Goal: Contribute content: Contribute content

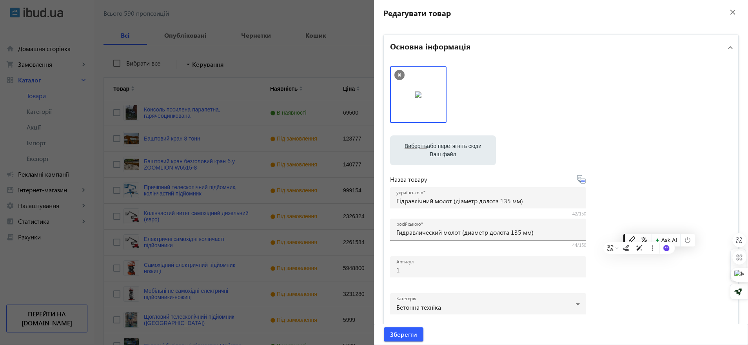
scroll to position [114, 0]
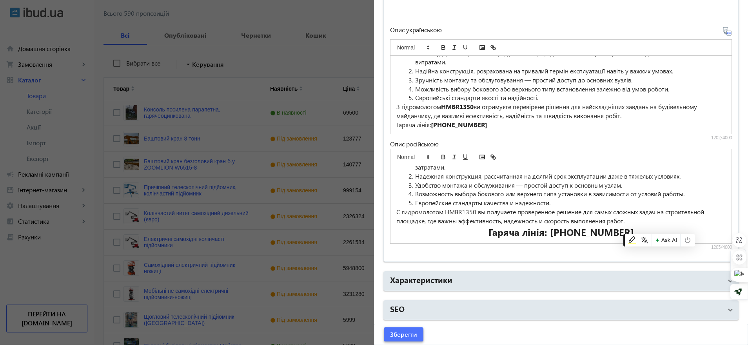
click at [412, 328] on span "submit" at bounding box center [404, 334] width 40 height 19
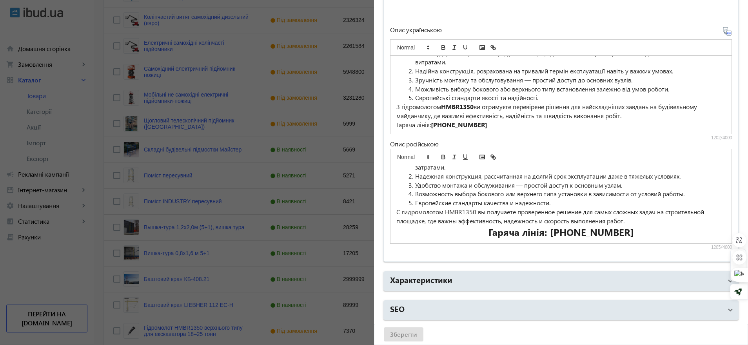
scroll to position [0, 0]
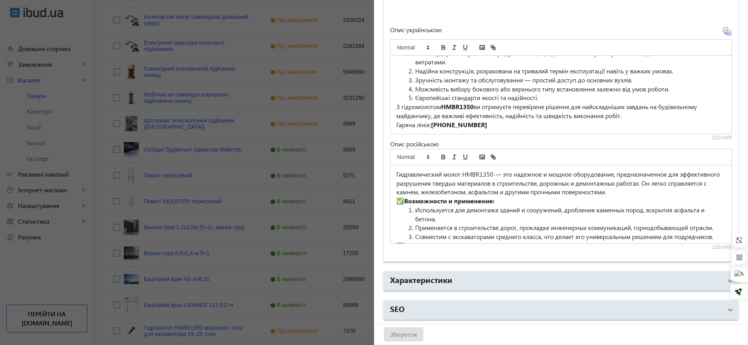
click at [405, 197] on strong "Возможности и применение:" at bounding box center [449, 200] width 90 height 8
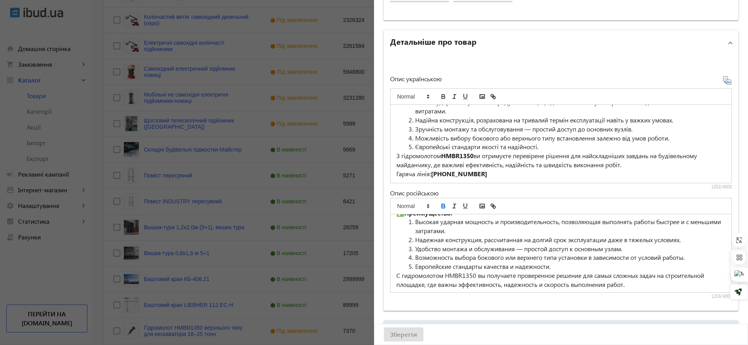
scroll to position [65, 0]
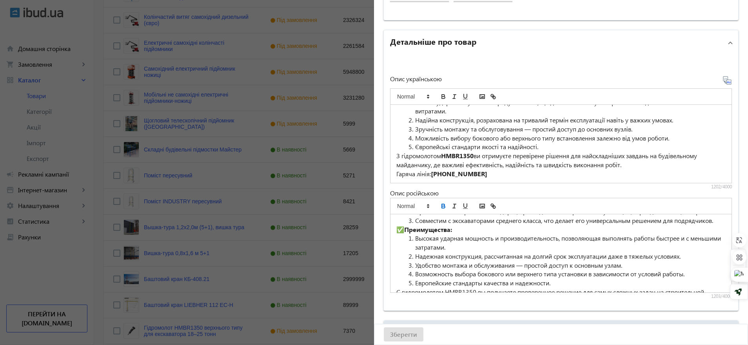
click at [407, 233] on strong "Преимущества:" at bounding box center [428, 229] width 48 height 8
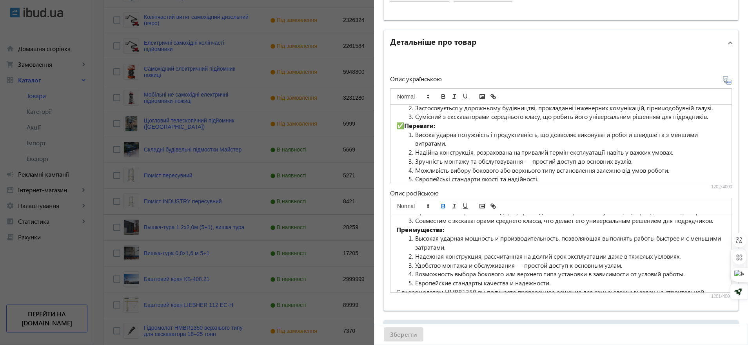
scroll to position [0, 0]
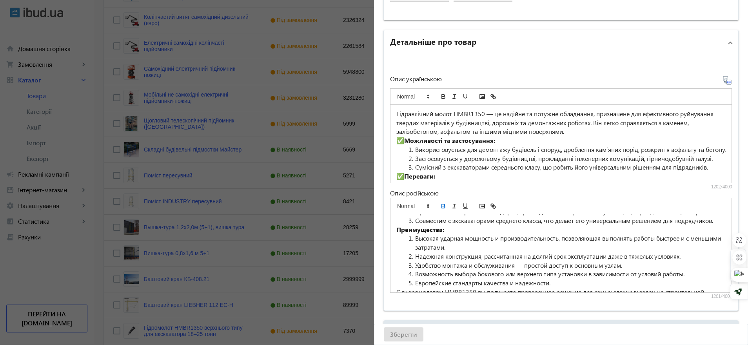
click at [407, 138] on strong "Можливості та застосування:" at bounding box center [449, 140] width 91 height 8
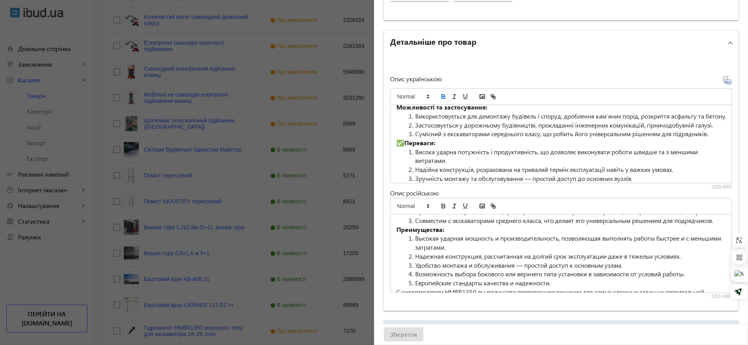
scroll to position [49, 0]
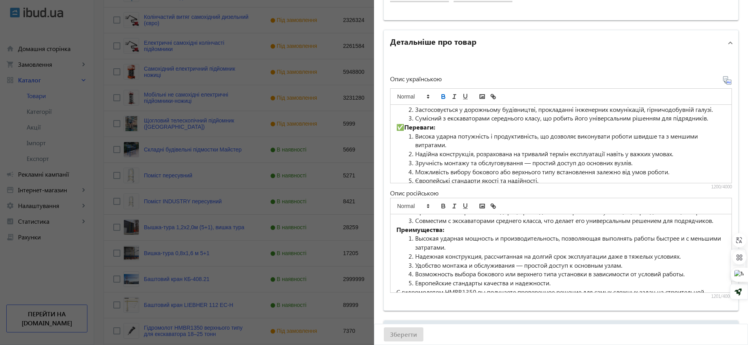
click at [407, 131] on strong "Переваги:" at bounding box center [419, 127] width 31 height 8
click at [405, 131] on strong "Переваги:" at bounding box center [419, 127] width 31 height 8
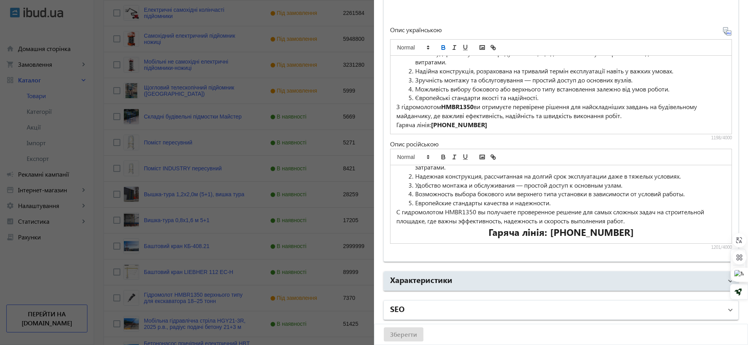
scroll to position [349, 0]
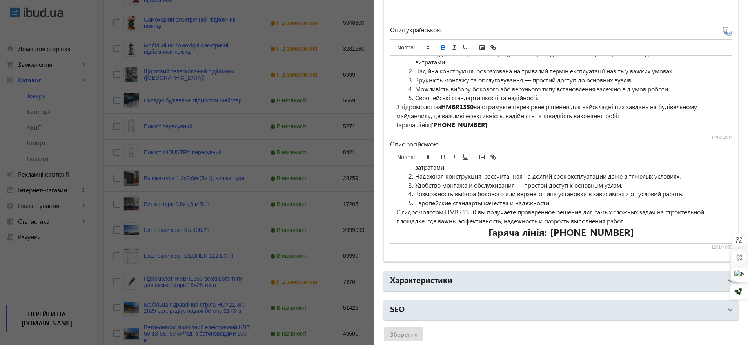
click at [468, 229] on h2 "Гаряча лінія: [PHONE_NUMBER]" at bounding box center [560, 231] width 329 height 13
click at [626, 234] on h2 "Гаряча лінія: [PHONE_NUMBER]" at bounding box center [560, 231] width 329 height 13
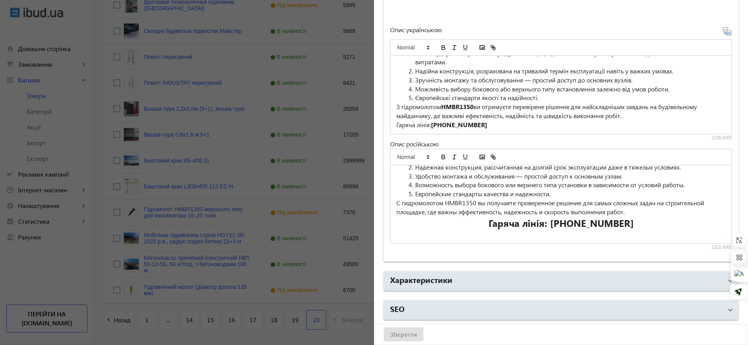
scroll to position [447, 0]
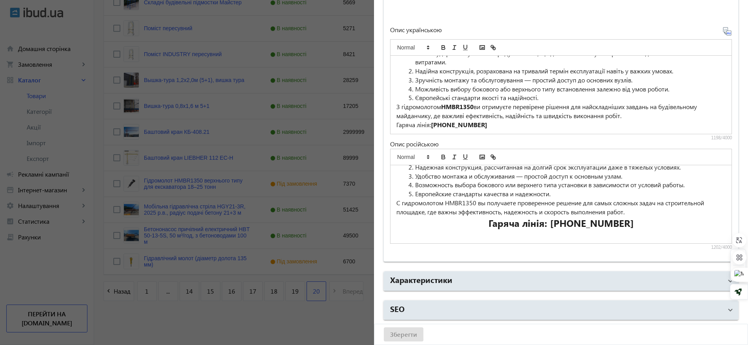
click at [414, 330] on div "Зберегти" at bounding box center [560, 334] width 373 height 20
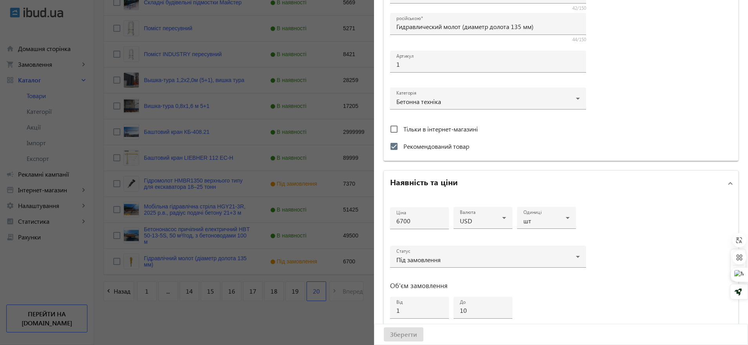
scroll to position [245, 0]
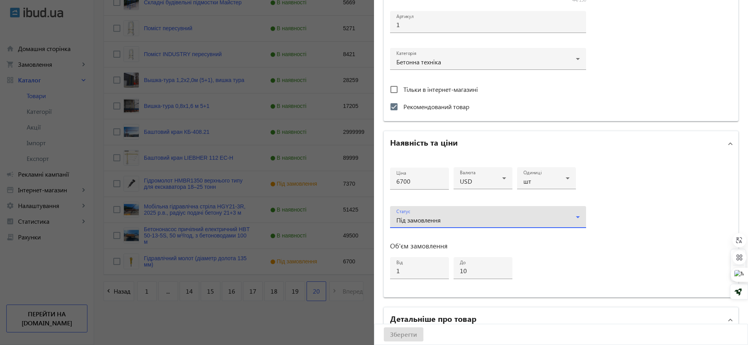
click at [428, 223] on div "Під замовлення" at bounding box center [487, 219] width 183 height 9
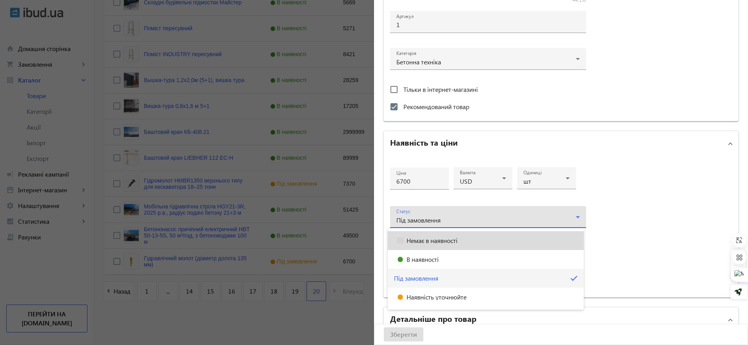
click at [418, 243] on mat-option "Немає в наявності" at bounding box center [486, 240] width 196 height 19
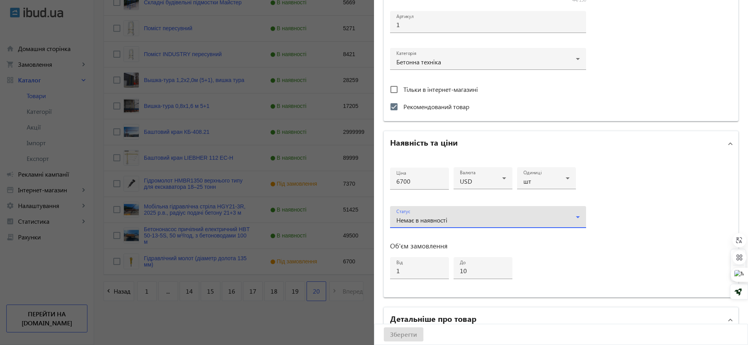
click at [422, 215] on div "Немає в наявності" at bounding box center [487, 219] width 183 height 9
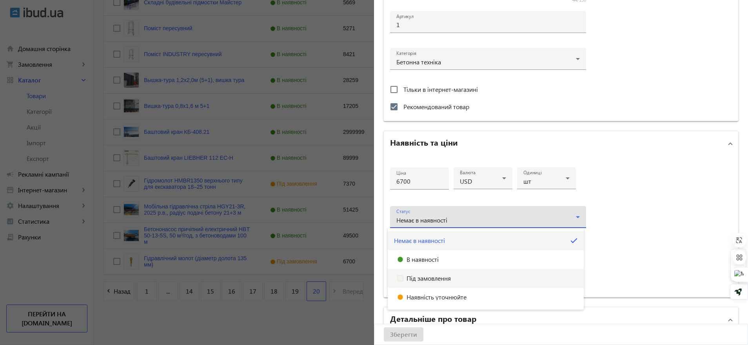
click at [420, 274] on mat-option "Під замовлення" at bounding box center [486, 278] width 196 height 19
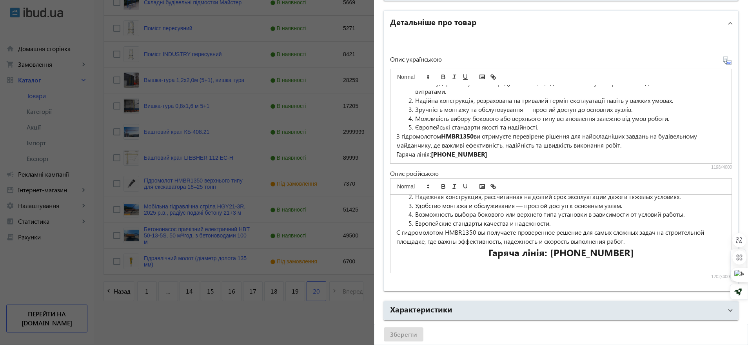
scroll to position [571, 0]
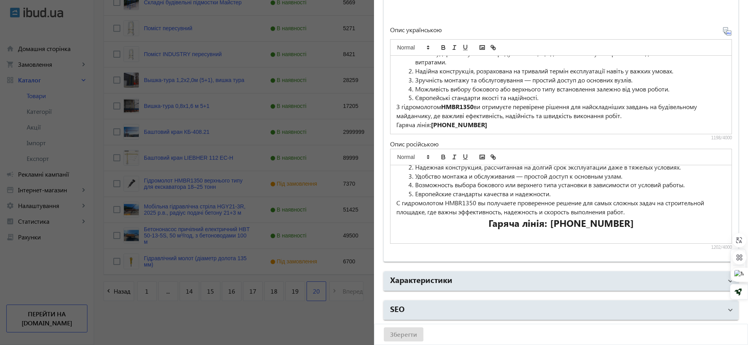
click at [404, 335] on div "Зберегти" at bounding box center [560, 334] width 373 height 20
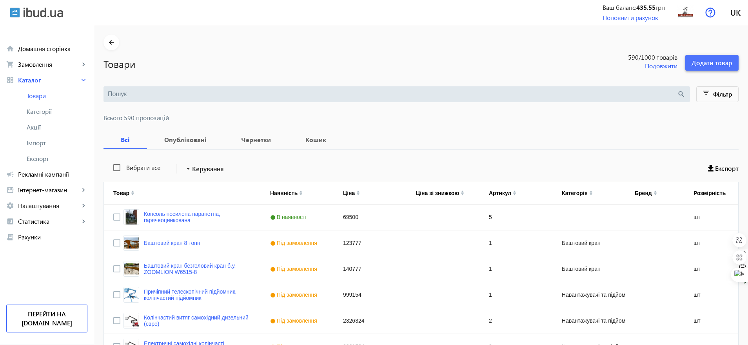
click at [704, 58] on span "Додати товар" at bounding box center [712, 62] width 41 height 9
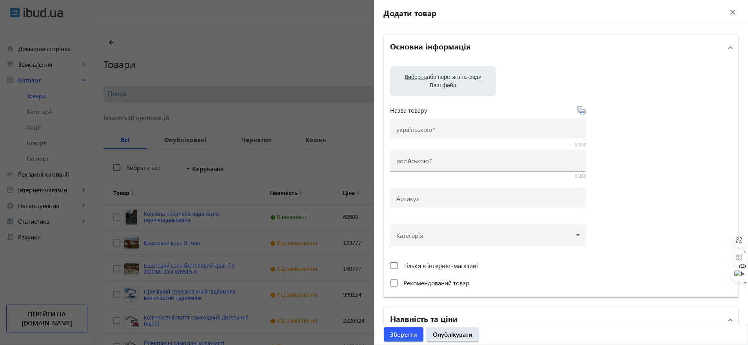
click at [436, 76] on label "Виберіть або перетягніть сюди Ваш файл" at bounding box center [442, 81] width 93 height 22
click at [436, 77] on input "Виберіть або перетягніть сюди Ваш файл" at bounding box center [442, 81] width 93 height 9
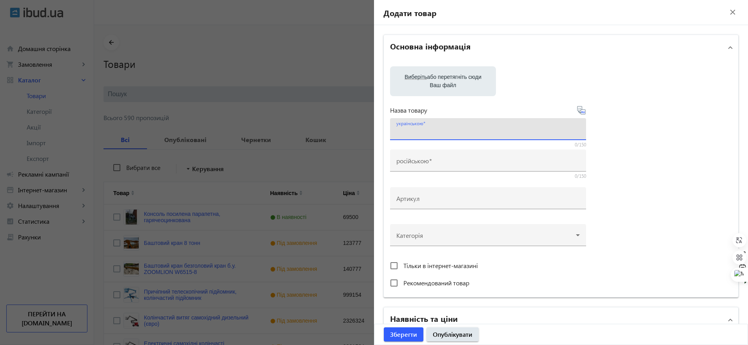
click at [434, 131] on input "українською" at bounding box center [487, 131] width 183 height 8
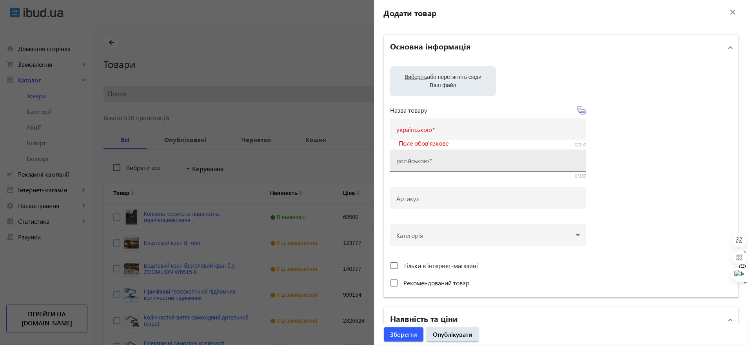
click at [425, 163] on mat-label "російською" at bounding box center [412, 160] width 33 height 8
click at [425, 163] on input "російською" at bounding box center [487, 163] width 183 height 8
paste input "Гидравлический измельчитель бетона HM08"
type input "Гидравлический измельчитель бетона HM08"
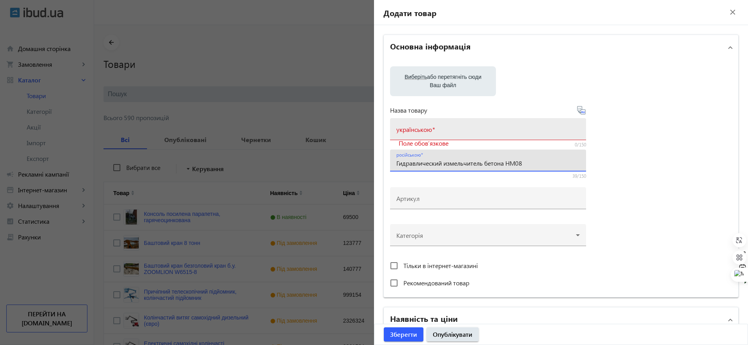
click at [412, 129] on mat-label "українською" at bounding box center [414, 129] width 36 height 8
click at [412, 129] on input "українською" at bounding box center [487, 131] width 183 height 8
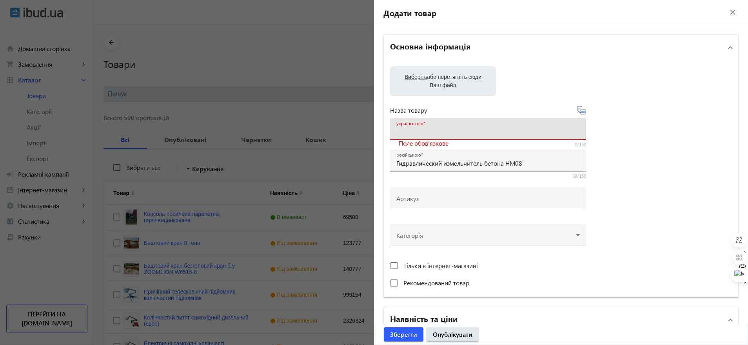
paste input "Гідравлічний подрібнювач бетону HM08"
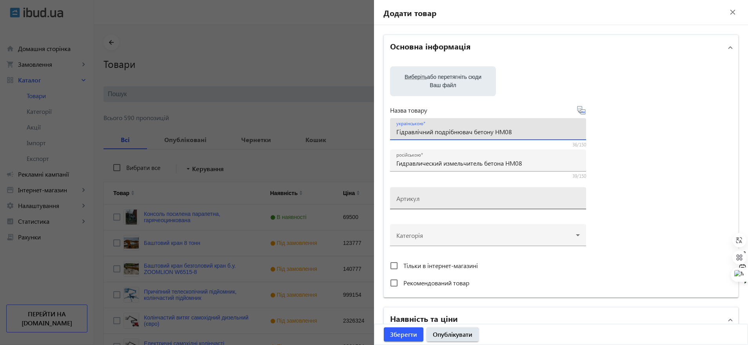
type input "Гідравлічний подрібнювач бетону HM08"
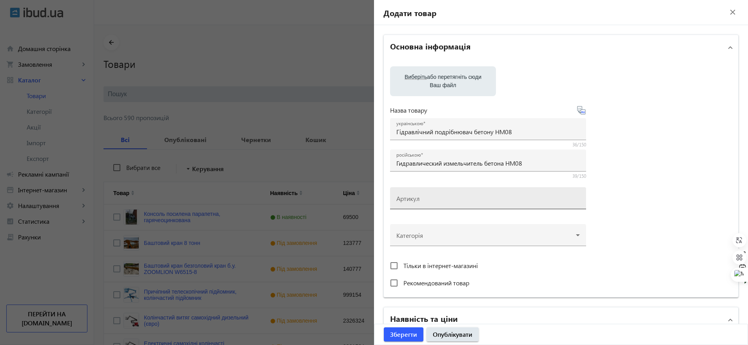
click at [411, 197] on mat-label "Артикул" at bounding box center [407, 198] width 23 height 8
click at [411, 197] on input "Артикул" at bounding box center [487, 200] width 183 height 8
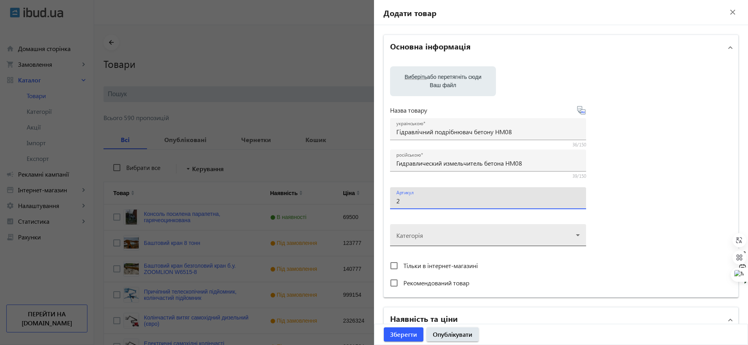
type input "2"
click at [444, 231] on div at bounding box center [487, 232] width 183 height 28
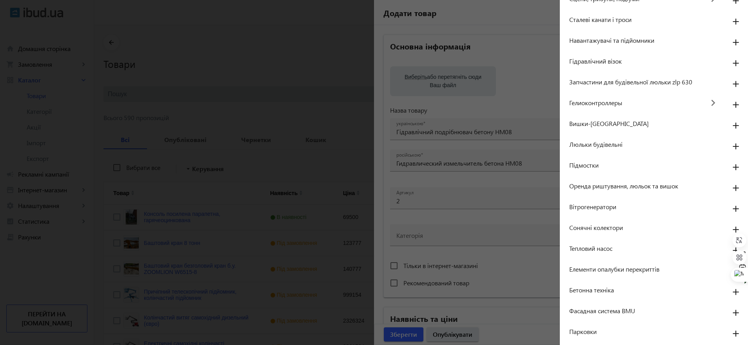
scroll to position [147, 0]
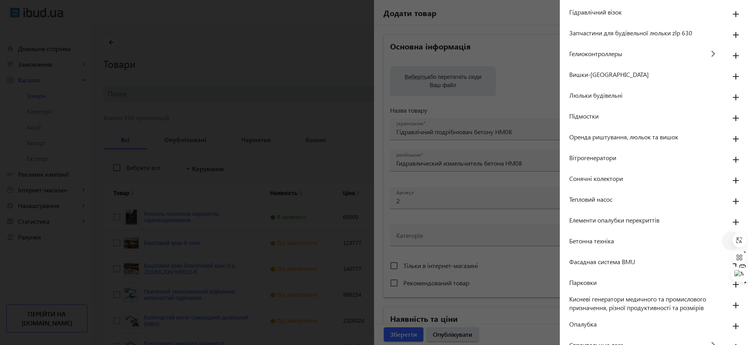
click at [727, 243] on mat-icon "add" at bounding box center [735, 243] width 19 height 14
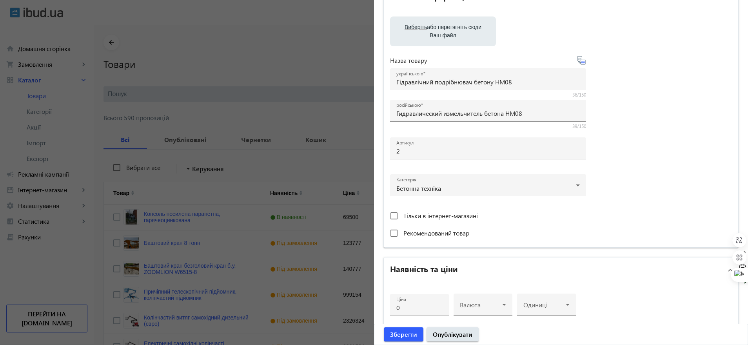
scroll to position [98, 0]
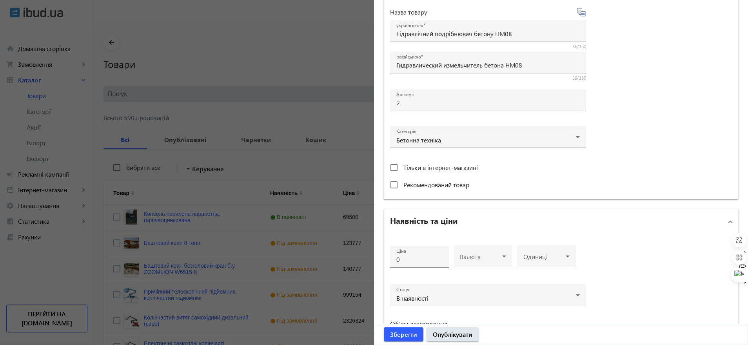
click at [387, 183] on div "Виберіть або перетягніть сюди Ваш файл Назва товару українською Гідравлічний по…" at bounding box center [561, 80] width 354 height 237
click at [388, 183] on input "Рекомендований товар" at bounding box center [394, 185] width 16 height 16
checkbox input "true"
drag, startPoint x: 420, startPoint y: 261, endPoint x: 376, endPoint y: 250, distance: 45.7
click at [376, 250] on div "Основна інформація Виберіть або перетягніть сюди Ваш файл Назва товару українсь…" at bounding box center [561, 207] width 374 height 560
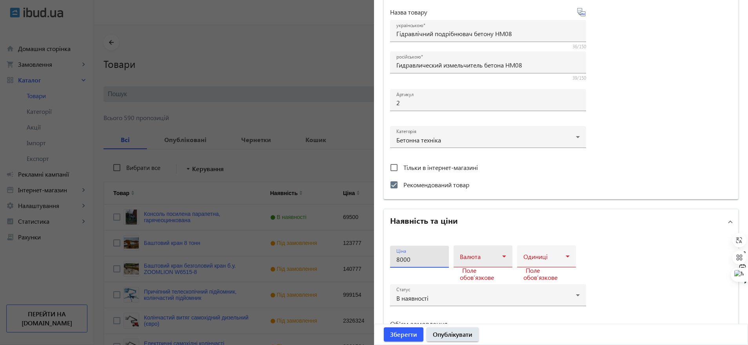
type input "8000"
click at [494, 256] on span at bounding box center [481, 259] width 42 height 6
click at [472, 293] on mat-option "USD" at bounding box center [480, 298] width 59 height 19
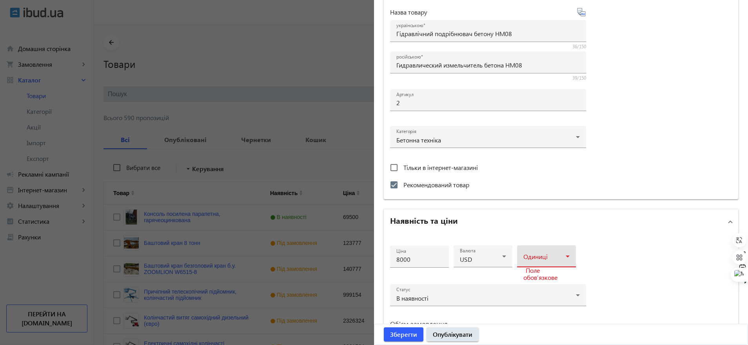
click at [543, 261] on span at bounding box center [544, 259] width 42 height 6
click at [531, 183] on mat-option "шт" at bounding box center [544, 187] width 59 height 19
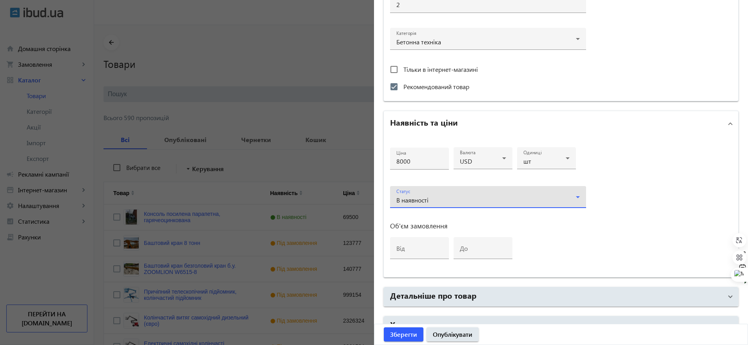
click at [432, 197] on div "В наявності" at bounding box center [486, 200] width 180 height 6
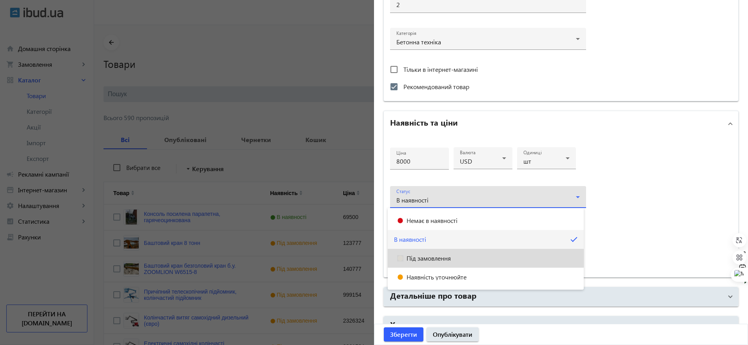
click at [423, 256] on span "Під замовлення" at bounding box center [429, 258] width 44 height 6
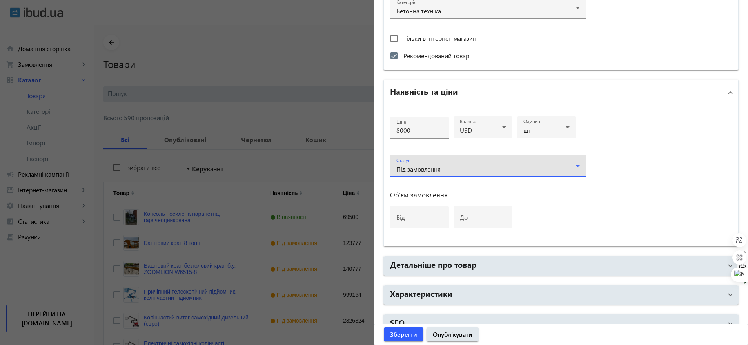
scroll to position [241, 0]
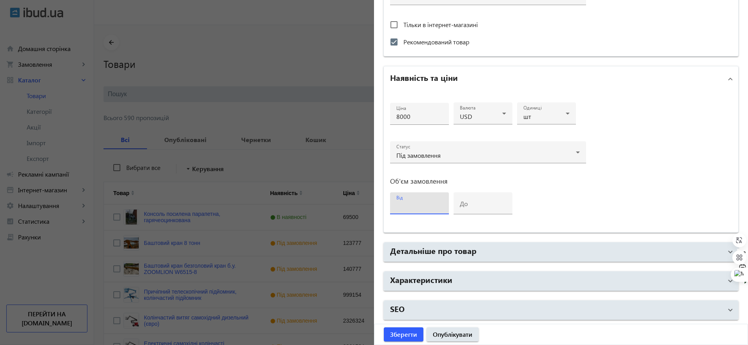
click at [406, 209] on input "від" at bounding box center [419, 206] width 46 height 8
type input "1"
click at [438, 203] on input "1" at bounding box center [419, 206] width 46 height 8
click at [514, 191] on div "Ціна 8000 Валюта USD Одиниці шт Статус Під замовлення Об'єм замовлення від 1 до" at bounding box center [488, 162] width 196 height 128
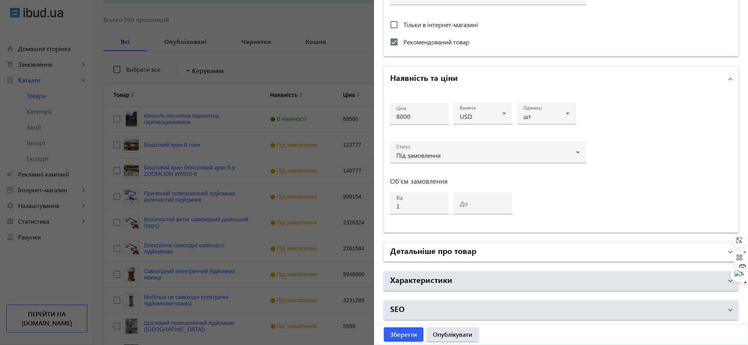
click at [441, 243] on mat-expansion-panel-header "Детальніше про товар" at bounding box center [561, 251] width 354 height 19
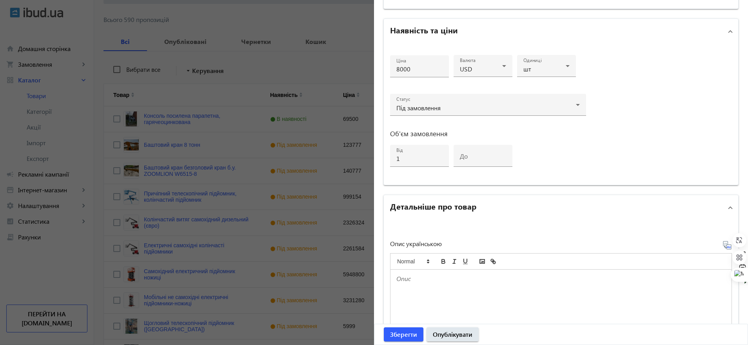
scroll to position [339, 0]
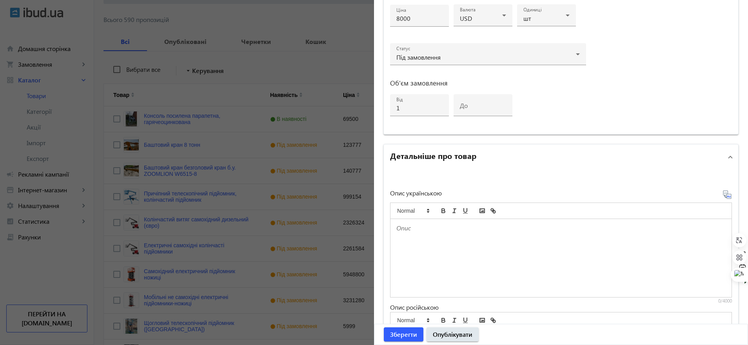
click at [438, 245] on div at bounding box center [560, 258] width 341 height 78
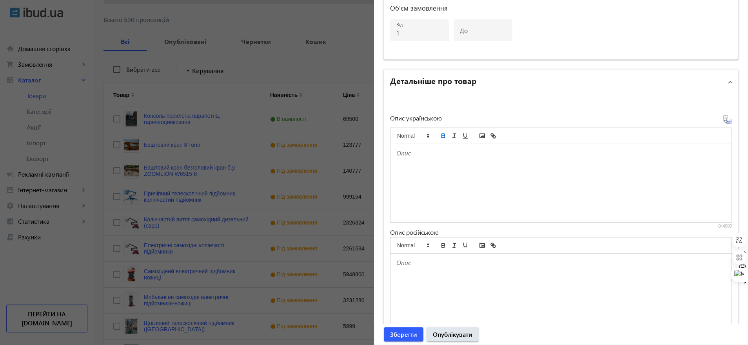
scroll to position [486, 0]
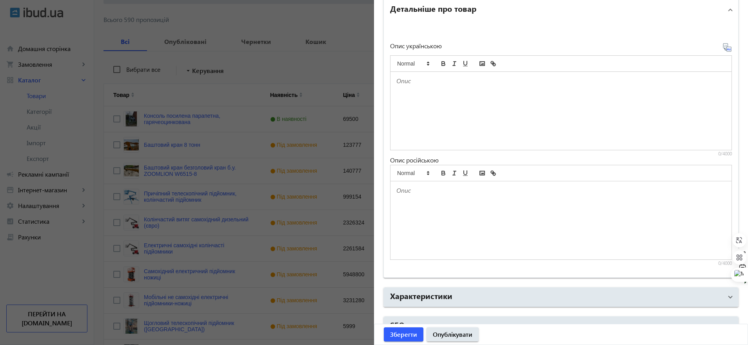
click at [436, 208] on div at bounding box center [560, 220] width 341 height 78
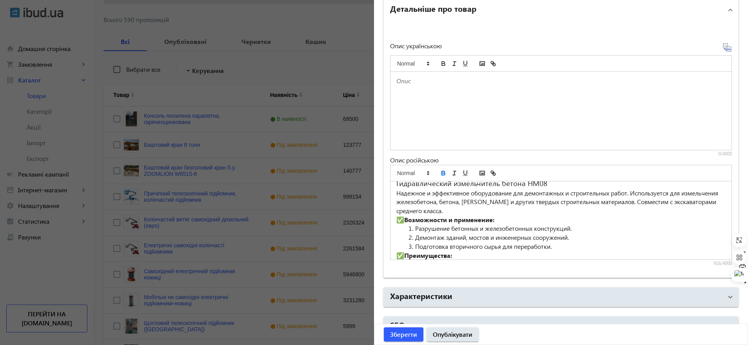
scroll to position [0, 0]
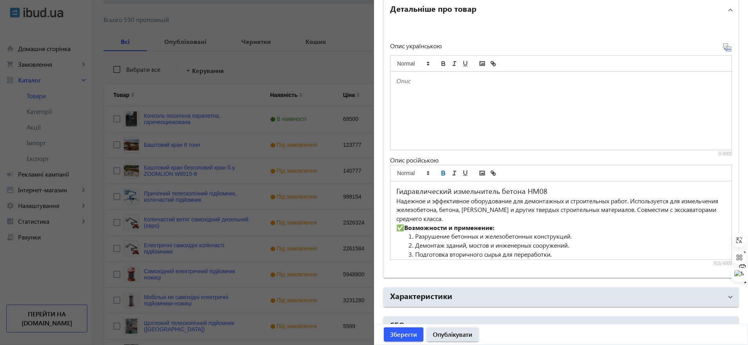
click at [405, 225] on strong "Возможности и применение:" at bounding box center [449, 227] width 90 height 8
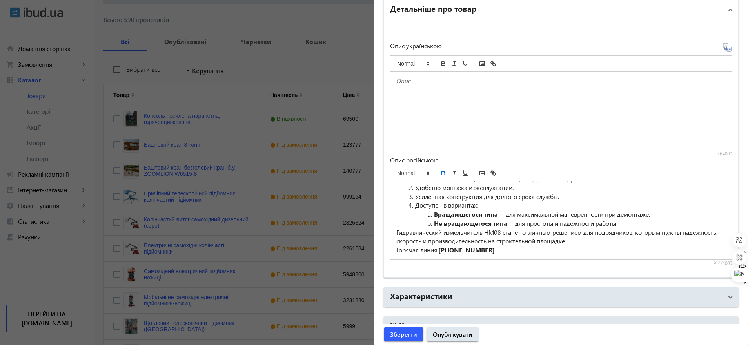
scroll to position [44, 0]
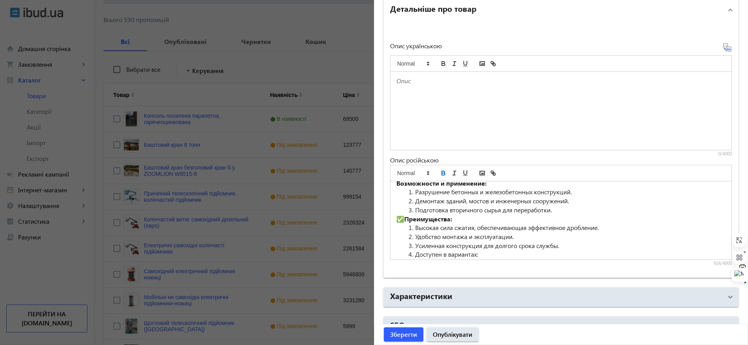
click at [405, 220] on strong "Преимущества:" at bounding box center [428, 218] width 48 height 8
click at [422, 94] on div at bounding box center [560, 111] width 341 height 78
paste div
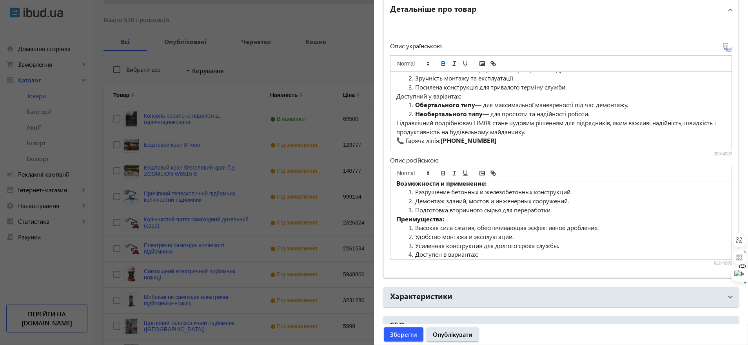
click at [402, 145] on p "📞 Гаряча лінія: +380687510500" at bounding box center [560, 140] width 329 height 9
click at [404, 145] on p "📞 Гаряча лінія: +380687510500" at bounding box center [560, 140] width 329 height 9
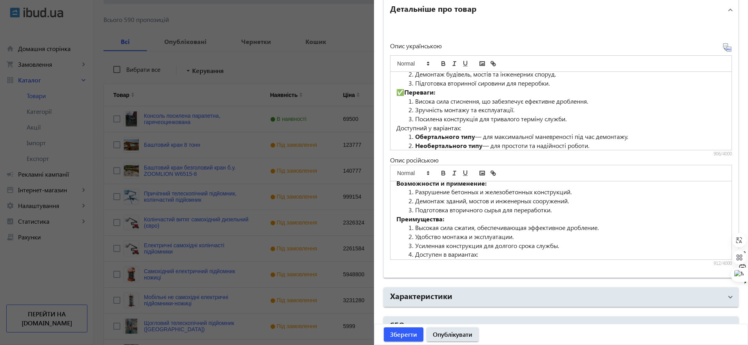
scroll to position [39, 0]
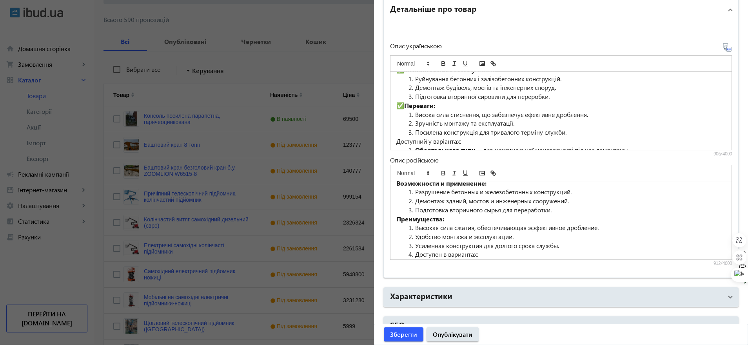
click at [405, 109] on strong "Переваги:" at bounding box center [419, 105] width 31 height 8
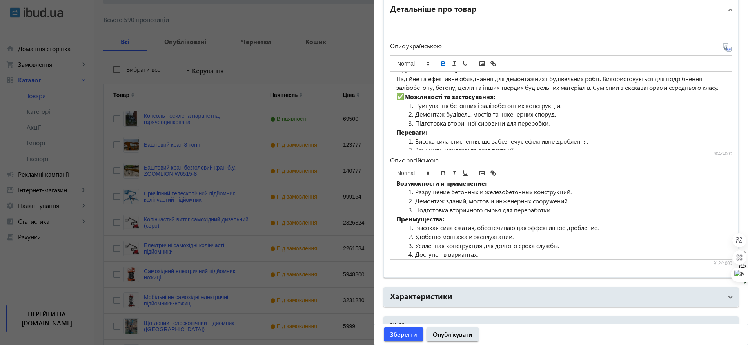
scroll to position [0, 0]
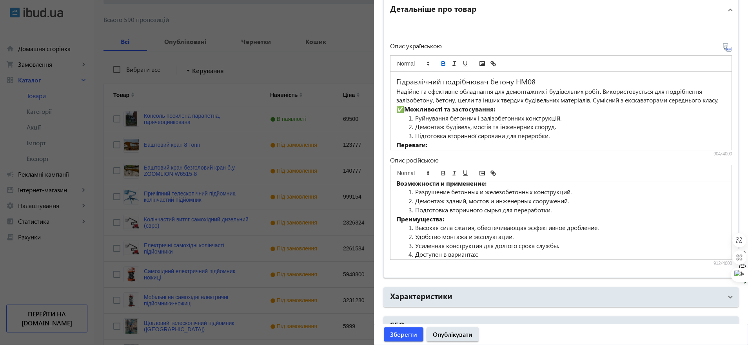
click at [405, 113] on strong "Можливості та застосування:" at bounding box center [449, 109] width 91 height 8
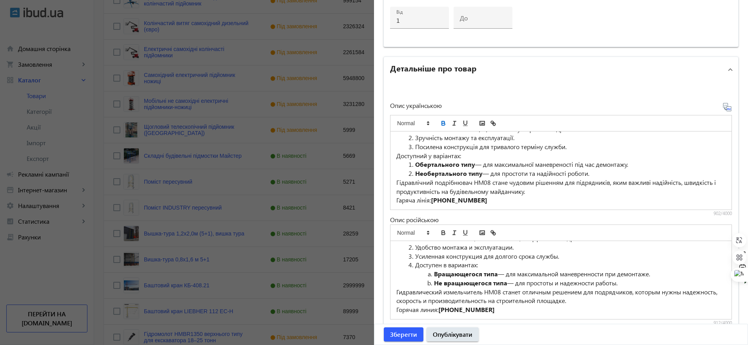
scroll to position [502, 0]
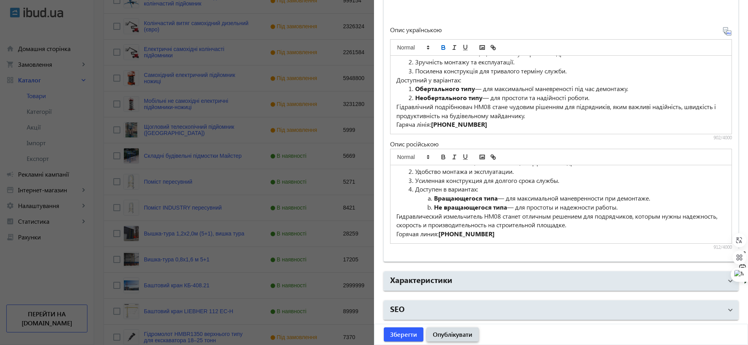
click at [442, 329] on span "submit" at bounding box center [453, 334] width 52 height 19
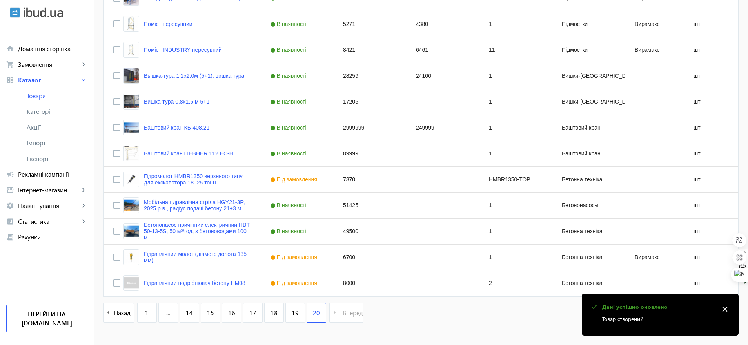
scroll to position [473, 0]
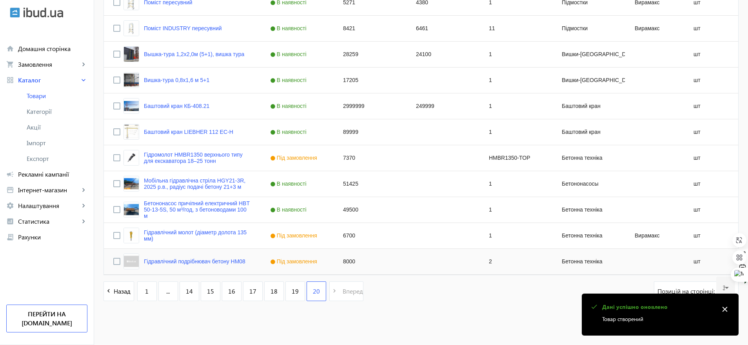
click at [123, 260] on img "Press SPACE to select this row." at bounding box center [131, 261] width 16 height 16
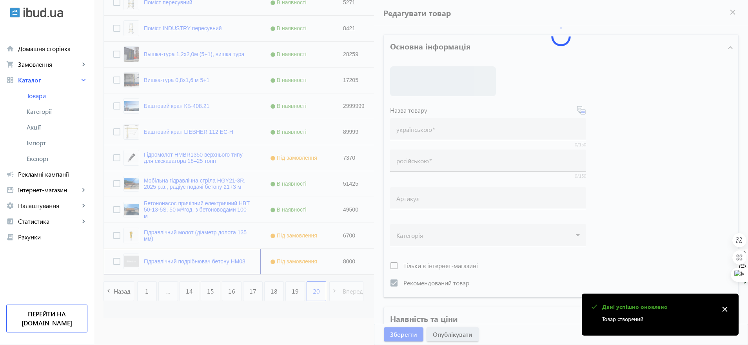
type input "Гідравлічний подрібнювач бетону HM08"
type input "Гидравлический измельчитель бетона HM08"
type input "2"
checkbox input "true"
type input "8000"
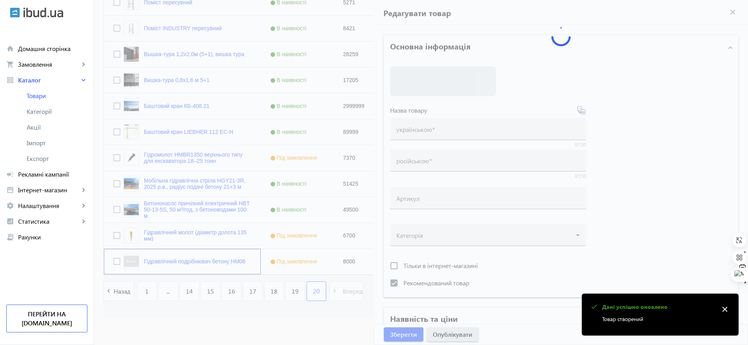
type input "1"
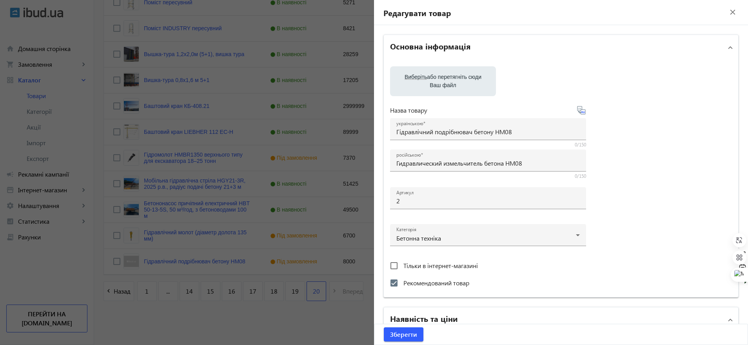
click at [421, 78] on span "Виберіть" at bounding box center [416, 77] width 22 height 6
click at [421, 78] on input "Виберіть або перетягніть сюди Ваш файл" at bounding box center [442, 81] width 93 height 9
click at [443, 80] on label "Виберіть або перетягніть сюди Ваш файл" at bounding box center [442, 81] width 93 height 22
click at [443, 80] on input "Виберіть або перетягніть сюди Ваш файл" at bounding box center [442, 81] width 93 height 9
type input "C:\fakepath\Screenshot_9.jpg"
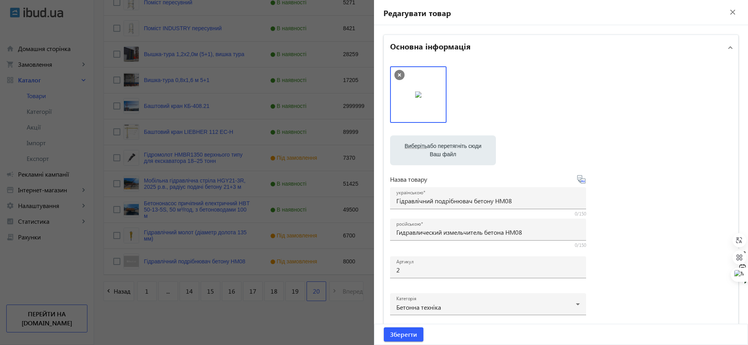
scroll to position [147, 0]
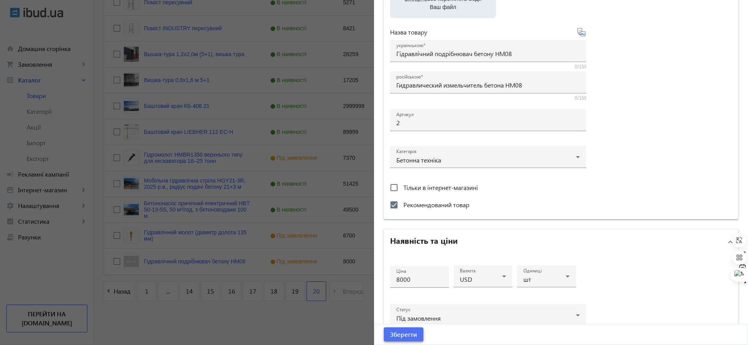
click at [411, 333] on span "Зберегти" at bounding box center [403, 334] width 27 height 9
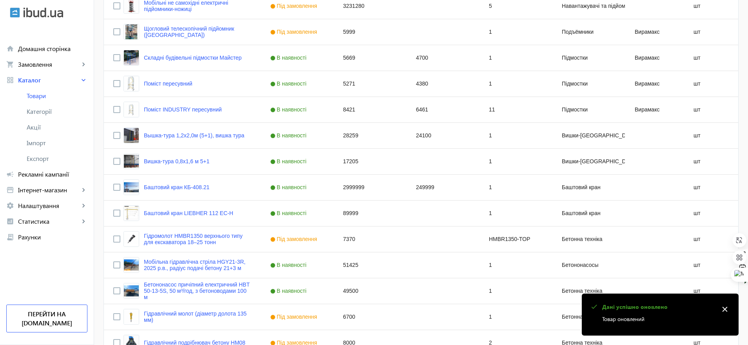
scroll to position [473, 0]
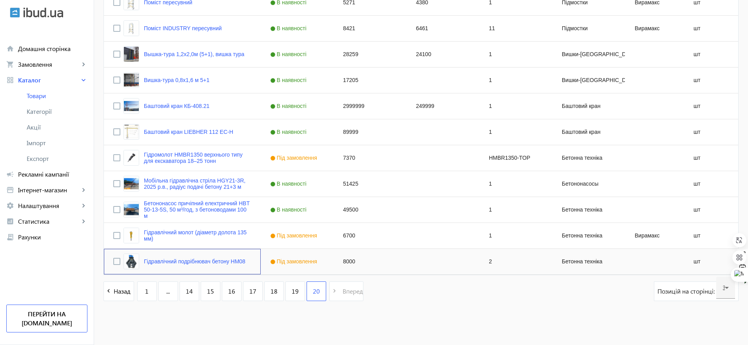
click at [206, 257] on div "Гідравлічний подрібнювач бетону HM08" at bounding box center [184, 261] width 122 height 16
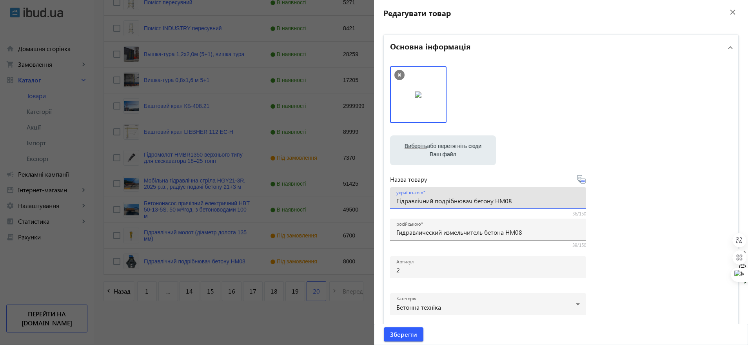
drag, startPoint x: 520, startPoint y: 200, endPoint x: 378, endPoint y: 196, distance: 141.6
click at [378, 196] on div "Основна інформація Виберіть або перетягніть сюди Ваш файл 120368a70defaf5765646…" at bounding box center [561, 339] width 374 height 629
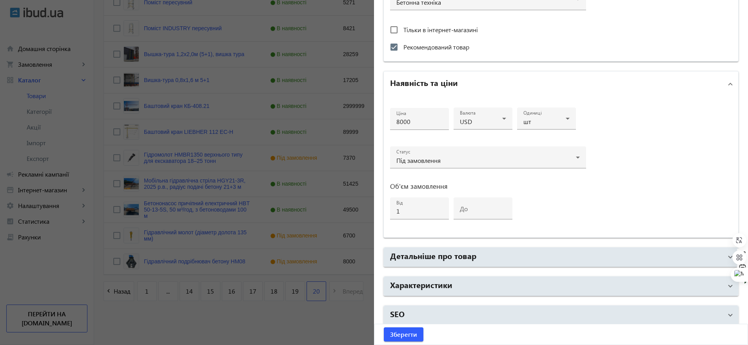
scroll to position [310, 0]
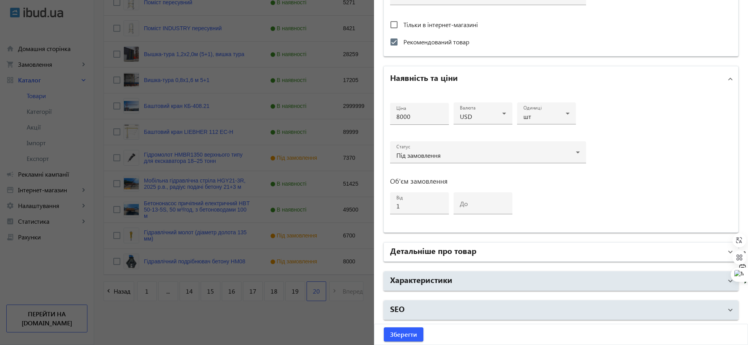
click at [419, 245] on h2 "Детальніше про товар" at bounding box center [433, 250] width 86 height 11
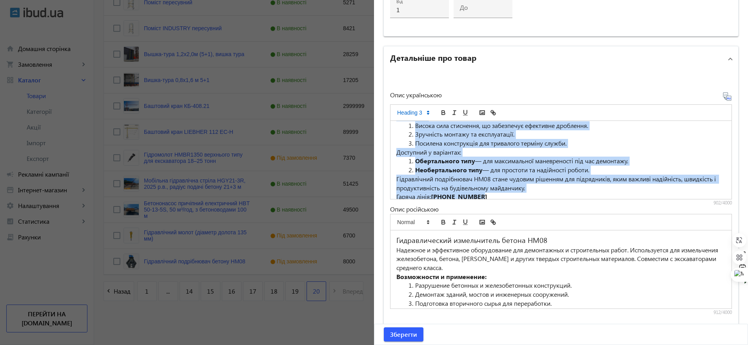
scroll to position [93, 0]
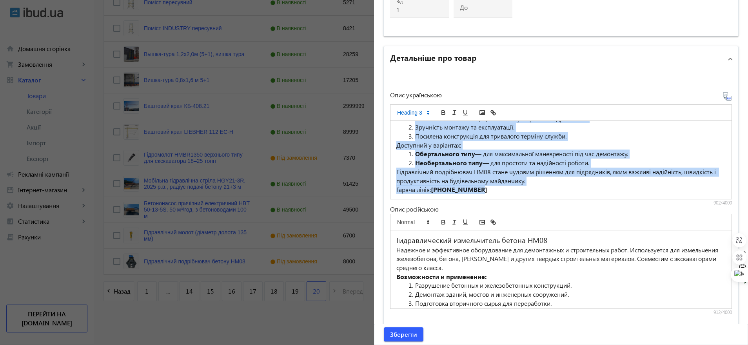
drag, startPoint x: 395, startPoint y: 130, endPoint x: 570, endPoint y: 207, distance: 191.3
click at [570, 207] on div "Опис українською Гідравлічний подрібнювач бетону HM08 Надійне та ефективне обла…" at bounding box center [561, 203] width 342 height 223
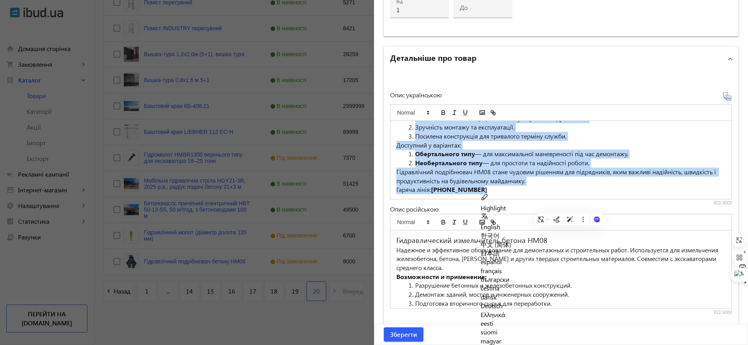
copy div "Гідравлічний подрібнювач бетону HM08 Надійне та ефективне обладнання для демонт…"
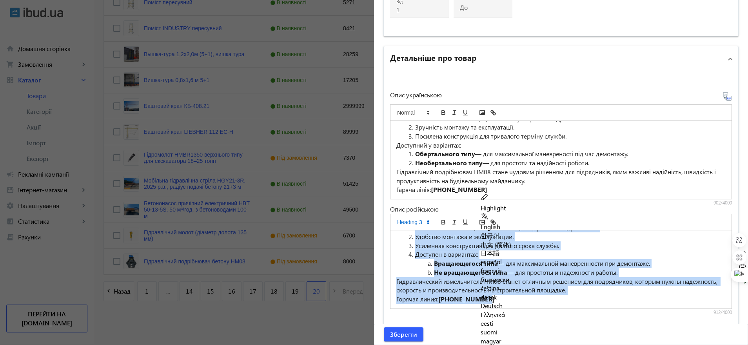
drag, startPoint x: 395, startPoint y: 237, endPoint x: 491, endPoint y: 298, distance: 114.4
click at [491, 298] on div "Гидравлический измельчитель бетона HM08 Надежное и эффективное оборудование для…" at bounding box center [560, 269] width 341 height 78
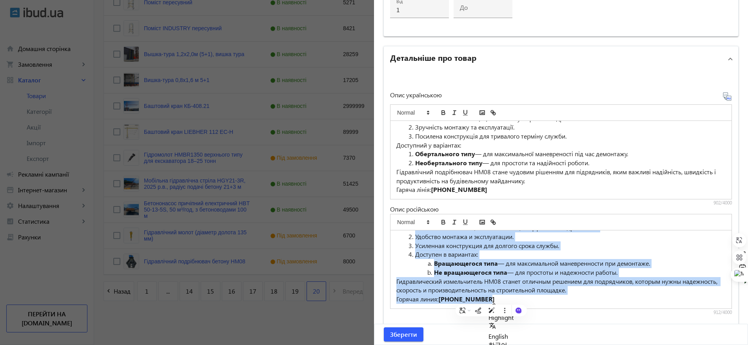
copy div "Гидравлический измельчитель бетона HM08 Надежное и эффективное оборудование для…"
